Goal: Find specific fact

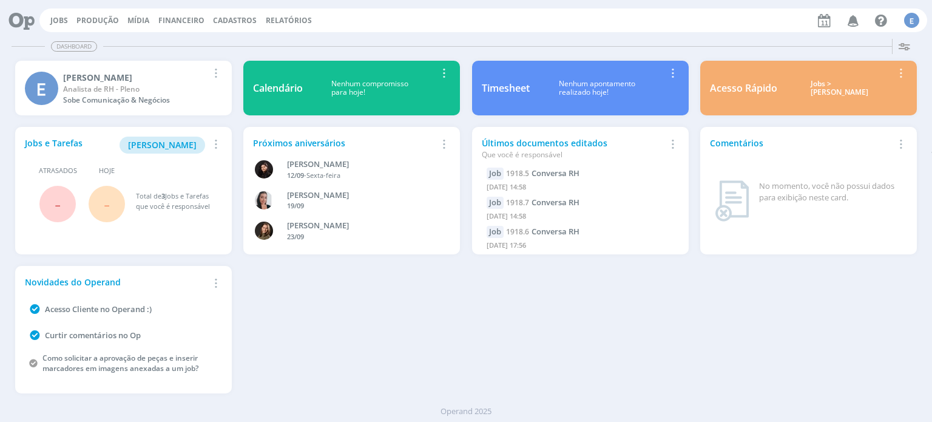
click at [229, 19] on span "Cadastros" at bounding box center [235, 20] width 44 height 10
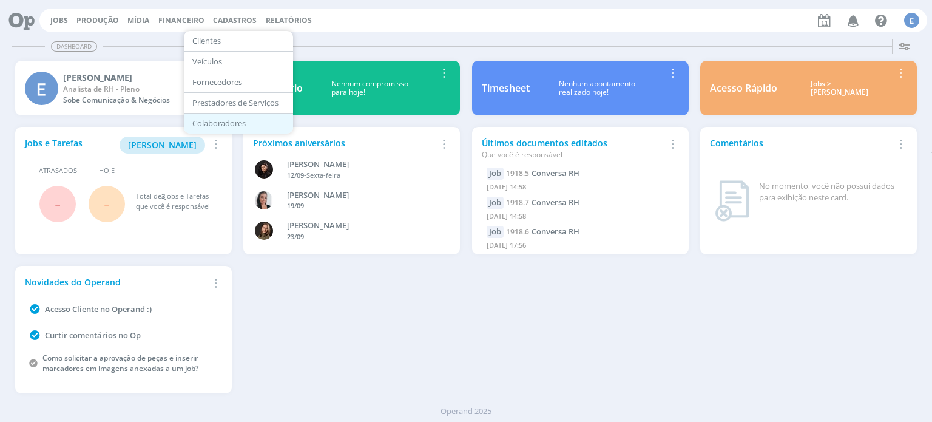
click at [228, 118] on link "Colaboradores" at bounding box center [239, 123] width 102 height 19
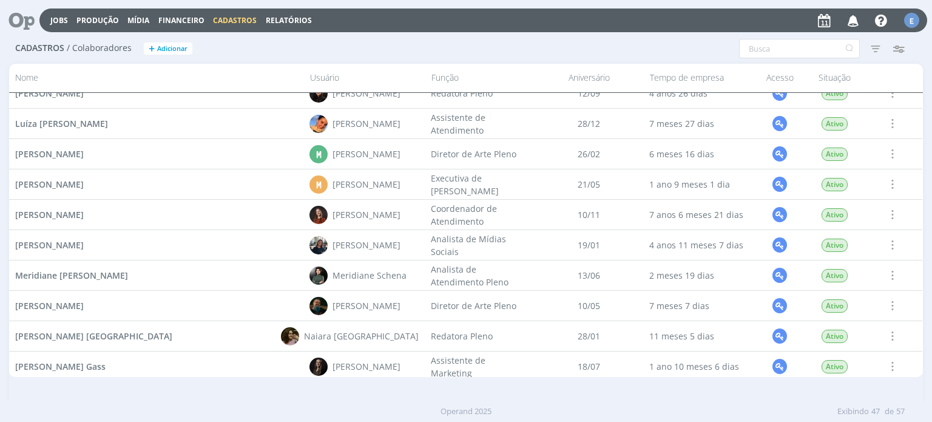
scroll to position [1014, 0]
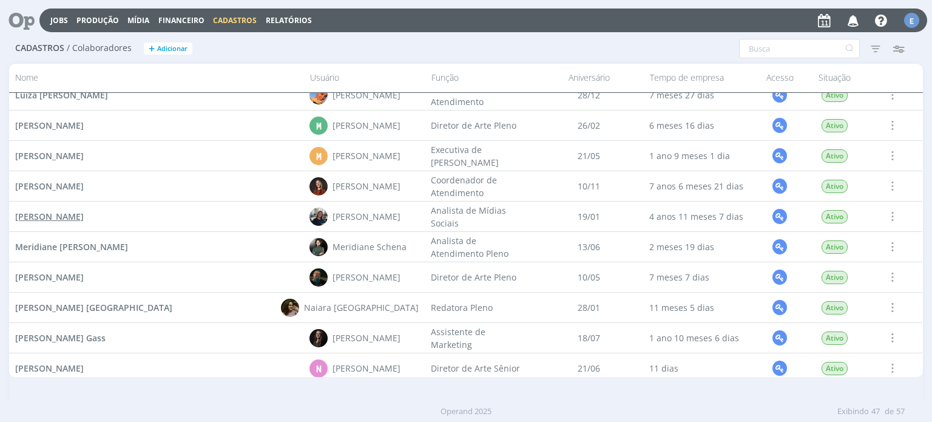
click at [65, 217] on span "Mayara Peruzzo" at bounding box center [49, 217] width 69 height 12
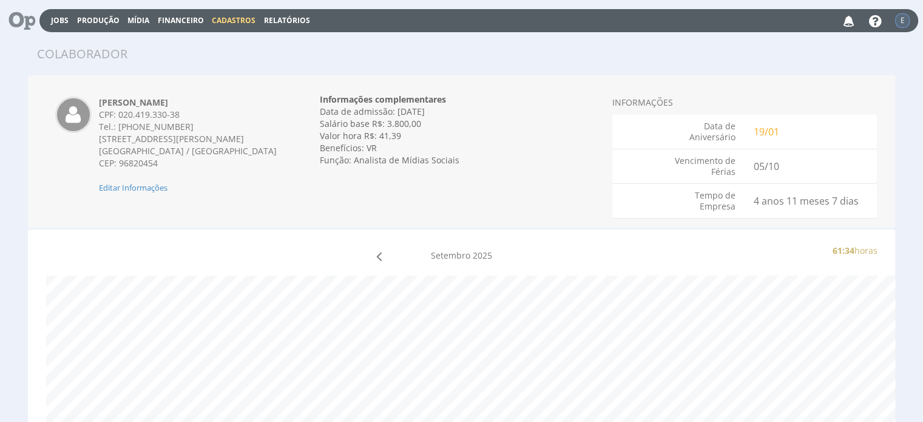
drag, startPoint x: 170, startPoint y: 103, endPoint x: 101, endPoint y: 106, distance: 69.3
click at [101, 106] on div "Mayara Peruzzo CPF: 020.419.330-38 Tel.: (54) 99965-6271 Avenida João Pessoa, 3…" at bounding box center [189, 145] width 198 height 97
copy strong "Mayara Peruzzo"
drag, startPoint x: 101, startPoint y: 135, endPoint x: 190, endPoint y: 148, distance: 90.1
click at [190, 148] on div "Avenida João Pessoa, 370, ap 404 - Centro Santa Cruz do Sul / RS CEP: 96820454" at bounding box center [189, 151] width 180 height 36
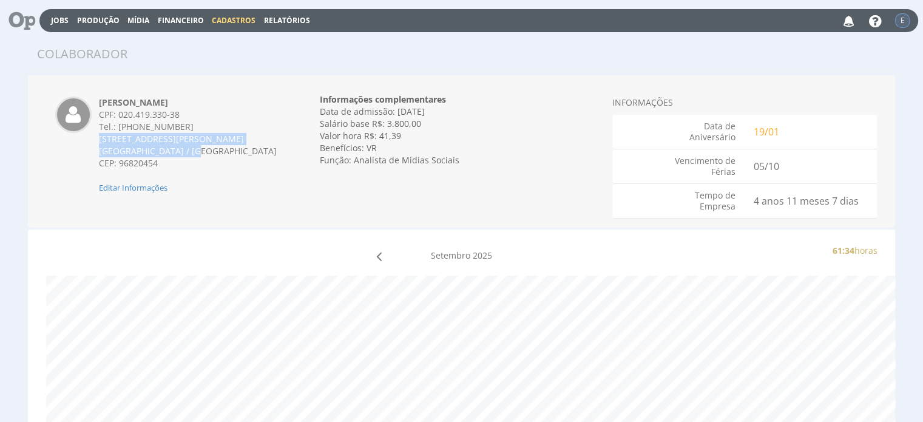
copy div "Avenida João Pessoa, 370, ap 404 - Centro Santa Cruz do Sul / RS"
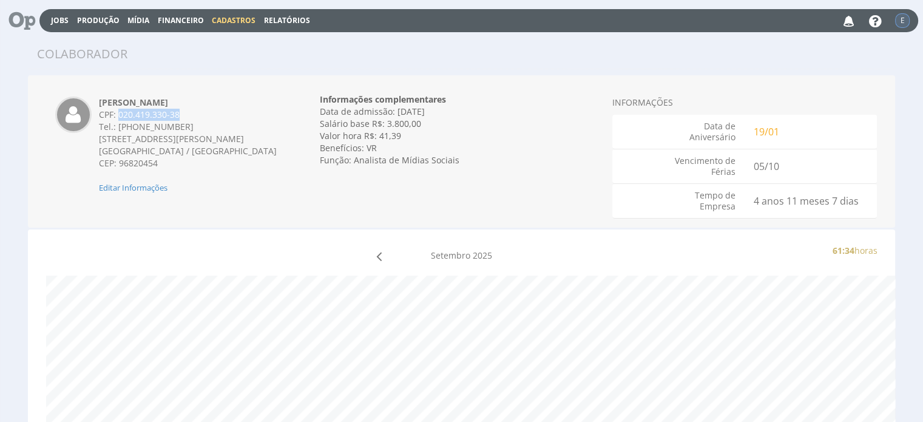
drag, startPoint x: 119, startPoint y: 114, endPoint x: 183, endPoint y: 112, distance: 64.4
click at [183, 112] on div "CPF: 020.419.330-38" at bounding box center [189, 115] width 180 height 12
copy div "020.419.330-38"
drag, startPoint x: 353, startPoint y: 160, endPoint x: 456, endPoint y: 157, distance: 103.2
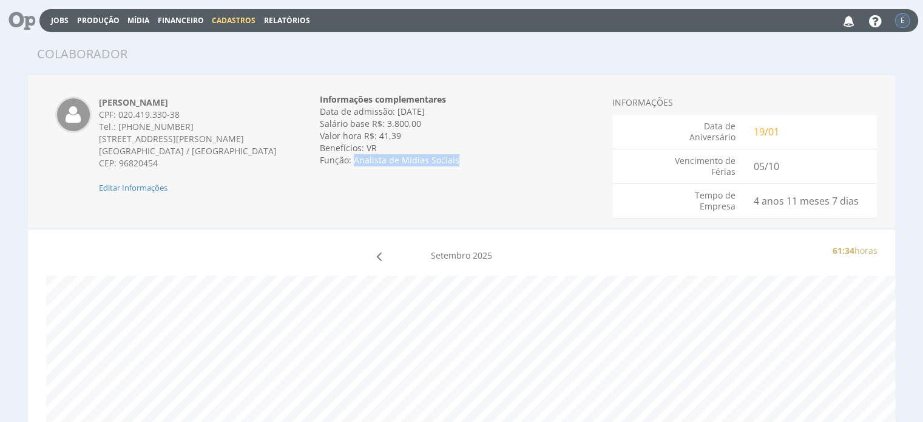
click at [456, 157] on div "Função: Analista de Mídias Sociais" at bounding box center [461, 160] width 283 height 12
copy div "Analista de Mídias Sociais"
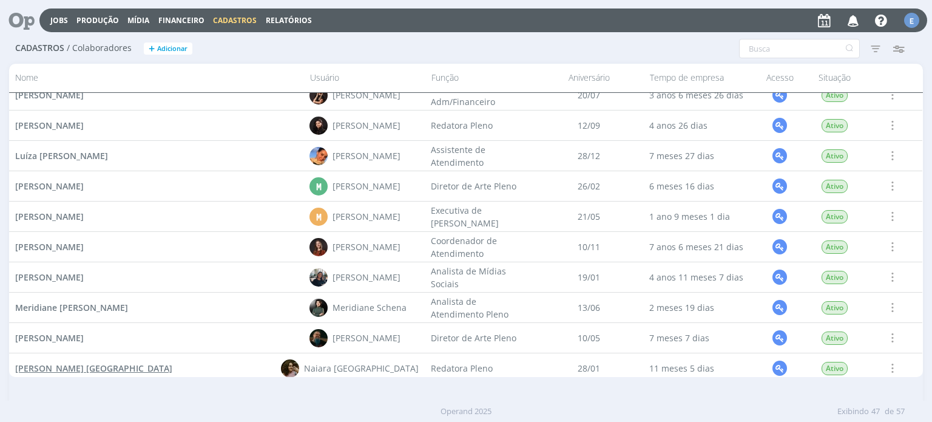
scroll to position [1014, 0]
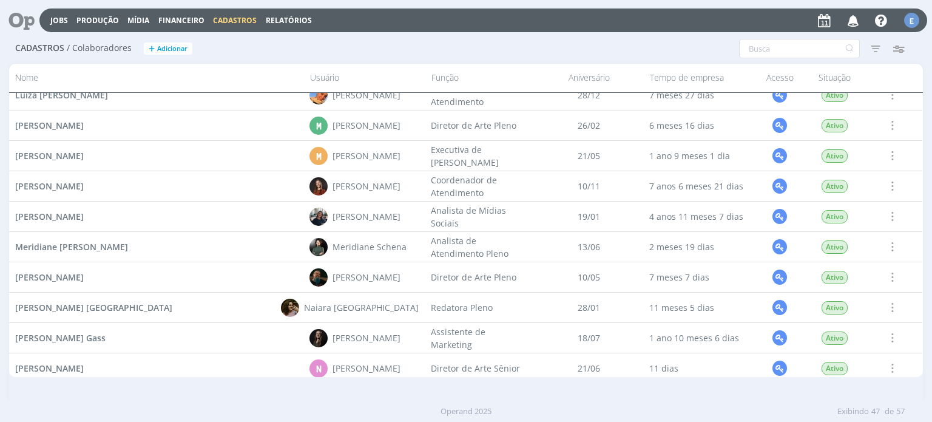
drag, startPoint x: 123, startPoint y: 248, endPoint x: 16, endPoint y: 255, distance: 107.6
click at [16, 256] on div "Meridiane [PERSON_NAME]" at bounding box center [156, 247] width 294 height 30
copy span "Meridiane [PERSON_NAME]"
click at [80, 247] on span "Meridiane [PERSON_NAME]" at bounding box center [71, 247] width 113 height 12
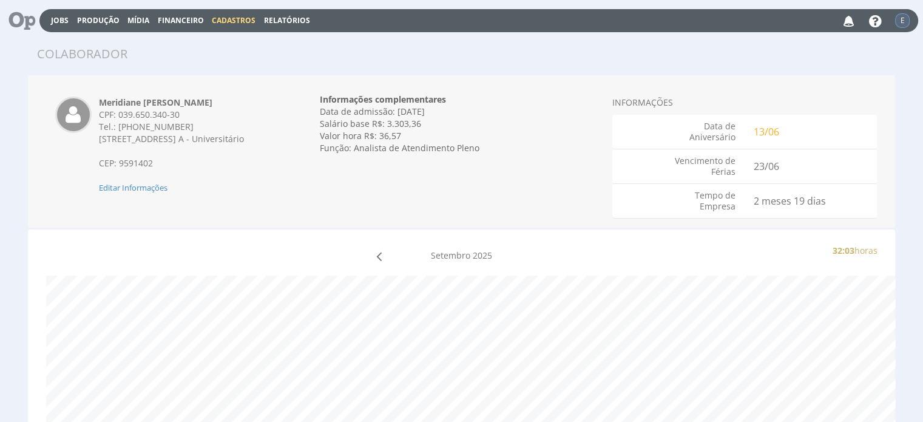
drag, startPoint x: 100, startPoint y: 142, endPoint x: 198, endPoint y: 150, distance: 98.6
click at [197, 145] on div "[STREET_ADDRESS] A - Universitário" at bounding box center [189, 139] width 180 height 12
copy span "[STREET_ADDRESS] A - Universitário"
drag, startPoint x: 118, startPoint y: 117, endPoint x: 177, endPoint y: 116, distance: 58.9
click at [177, 116] on div "CPF: 039.650.340-30" at bounding box center [189, 115] width 180 height 12
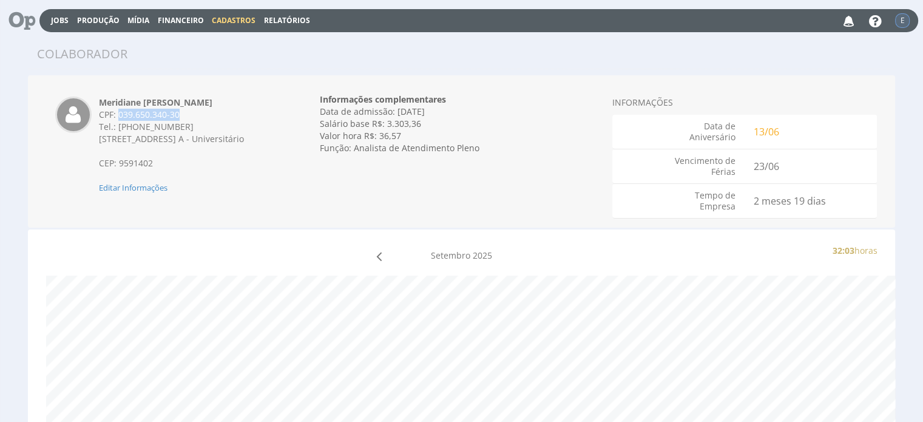
copy div "039.650.340-30"
drag, startPoint x: 354, startPoint y: 149, endPoint x: 477, endPoint y: 143, distance: 123.4
click at [477, 143] on div "Função: Analista de Atendimento Pleno" at bounding box center [461, 148] width 283 height 12
copy div "Analista de Atendimento Pleno"
